Goal: Find specific page/section: Find specific page/section

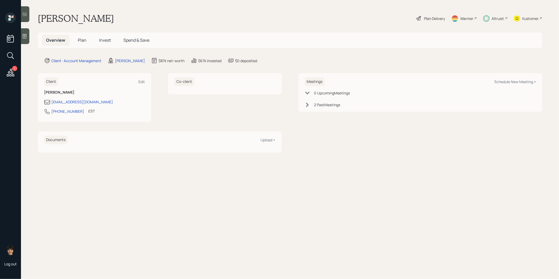
click at [104, 38] on span "Invest" at bounding box center [105, 40] width 12 height 6
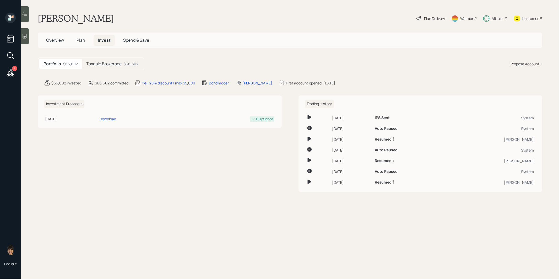
click at [107, 63] on h5 "Taxable Brokerage" at bounding box center [103, 63] width 35 height 5
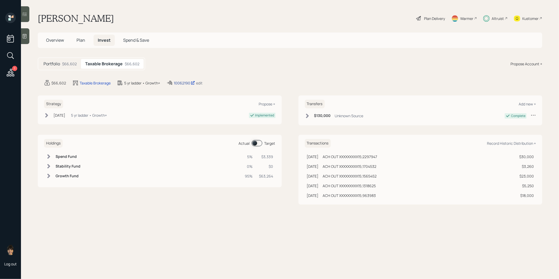
click at [182, 82] on div "10062190" at bounding box center [184, 83] width 21 height 6
click at [80, 39] on span "Plan" at bounding box center [81, 40] width 9 height 6
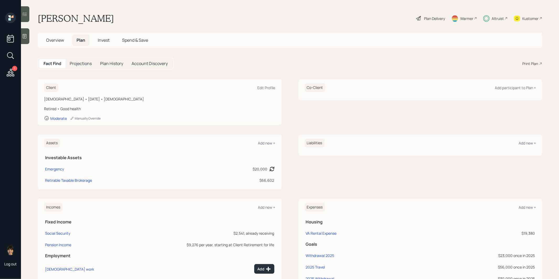
click at [52, 39] on span "Overview" at bounding box center [55, 40] width 18 height 6
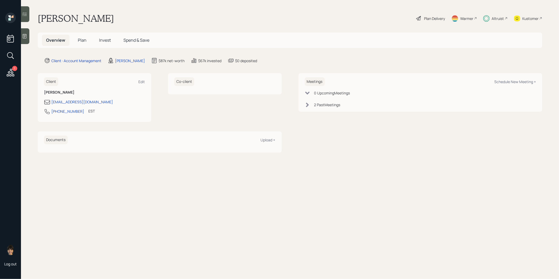
click at [80, 41] on span "Plan" at bounding box center [82, 40] width 9 height 6
